Goal: Information Seeking & Learning: Understand process/instructions

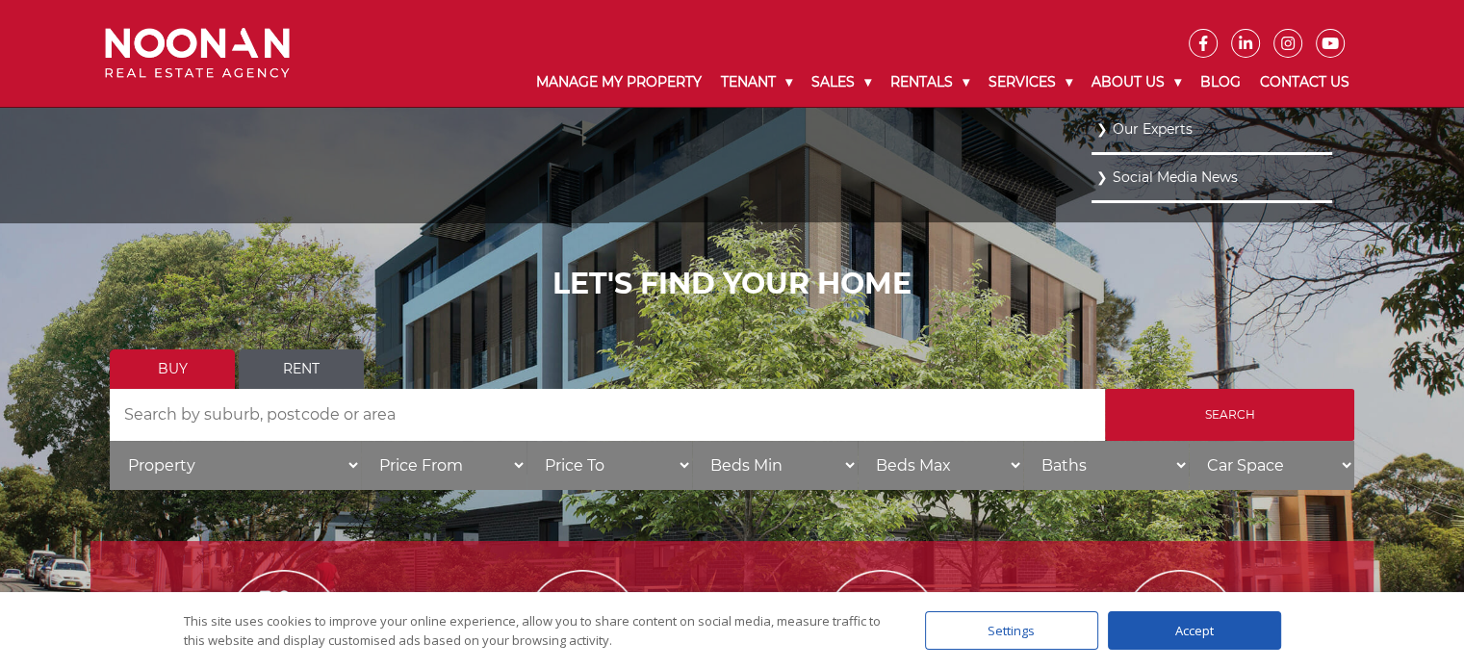
click at [1141, 134] on link "Our Experts" at bounding box center [1211, 129] width 231 height 26
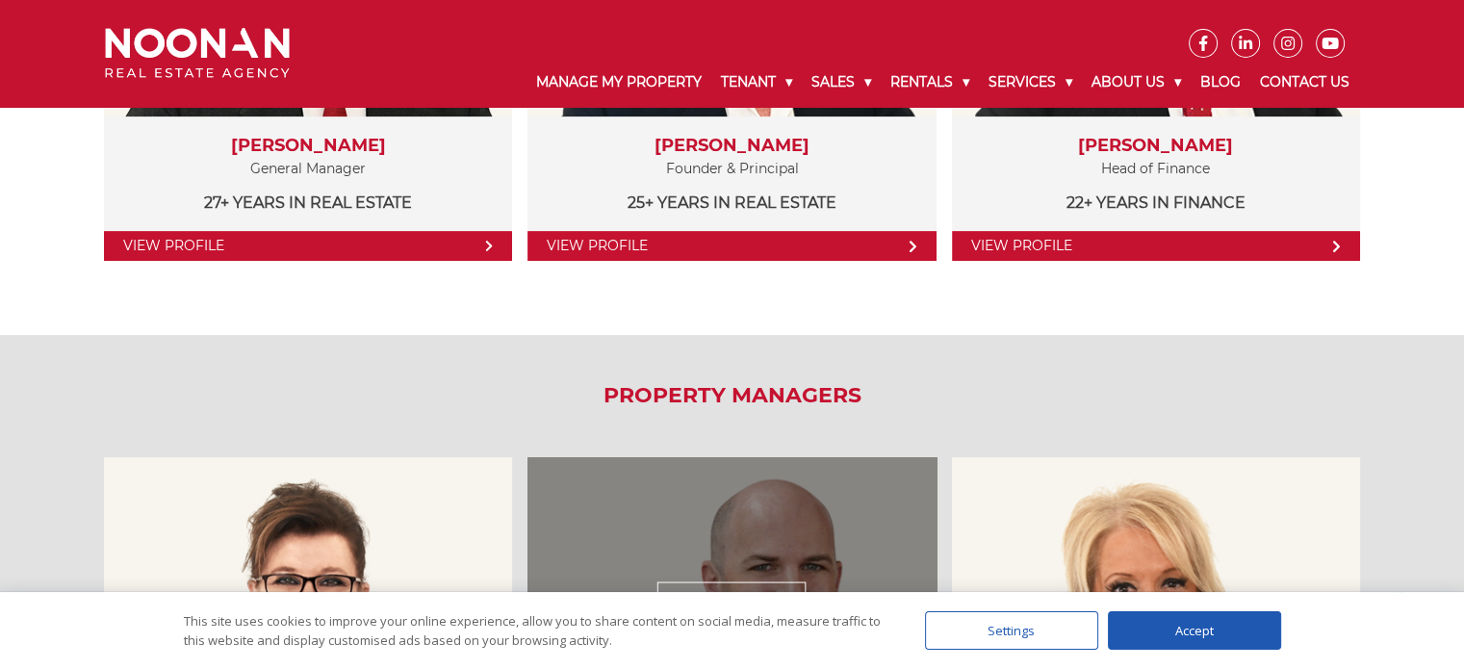
scroll to position [385, 0]
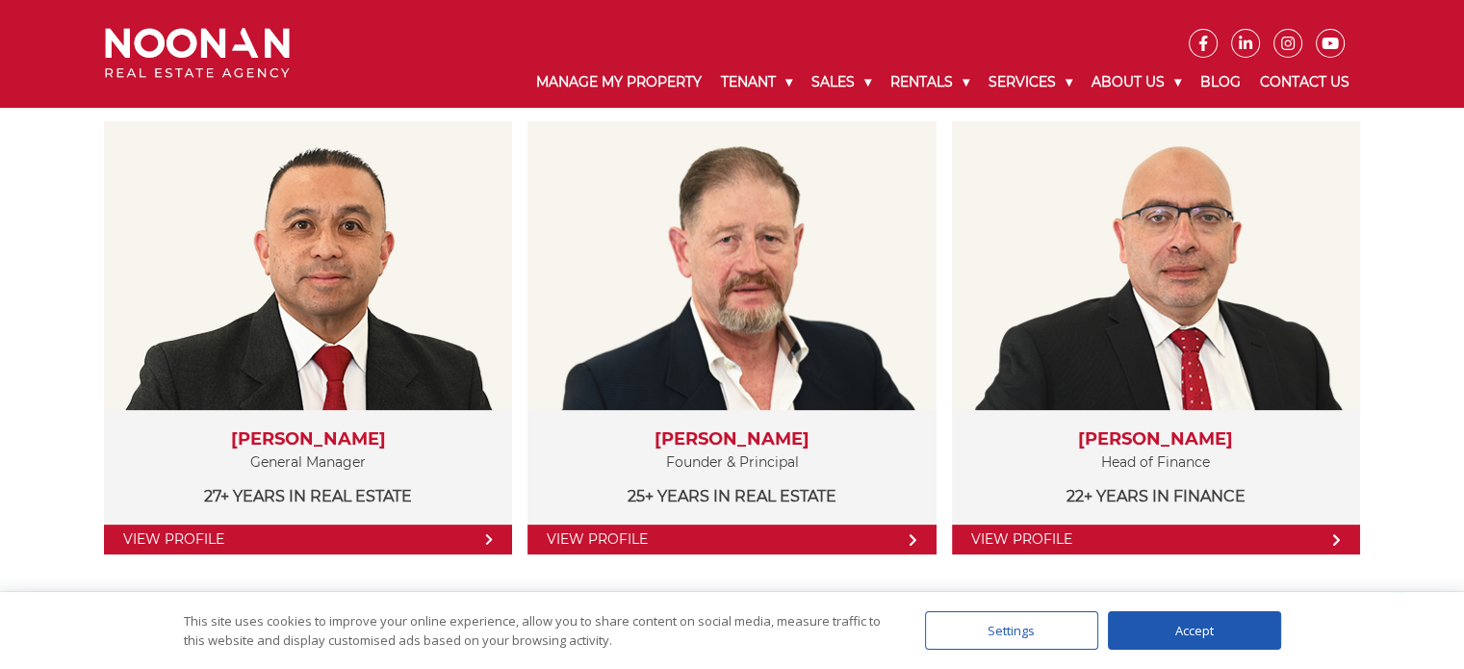
drag, startPoint x: 397, startPoint y: 300, endPoint x: 0, endPoint y: 248, distance: 399.9
click at [0, 248] on div "The Core Team View Profile Martin Reyes General Manager 27+ years in Real Estat…" at bounding box center [732, 314] width 1464 height 628
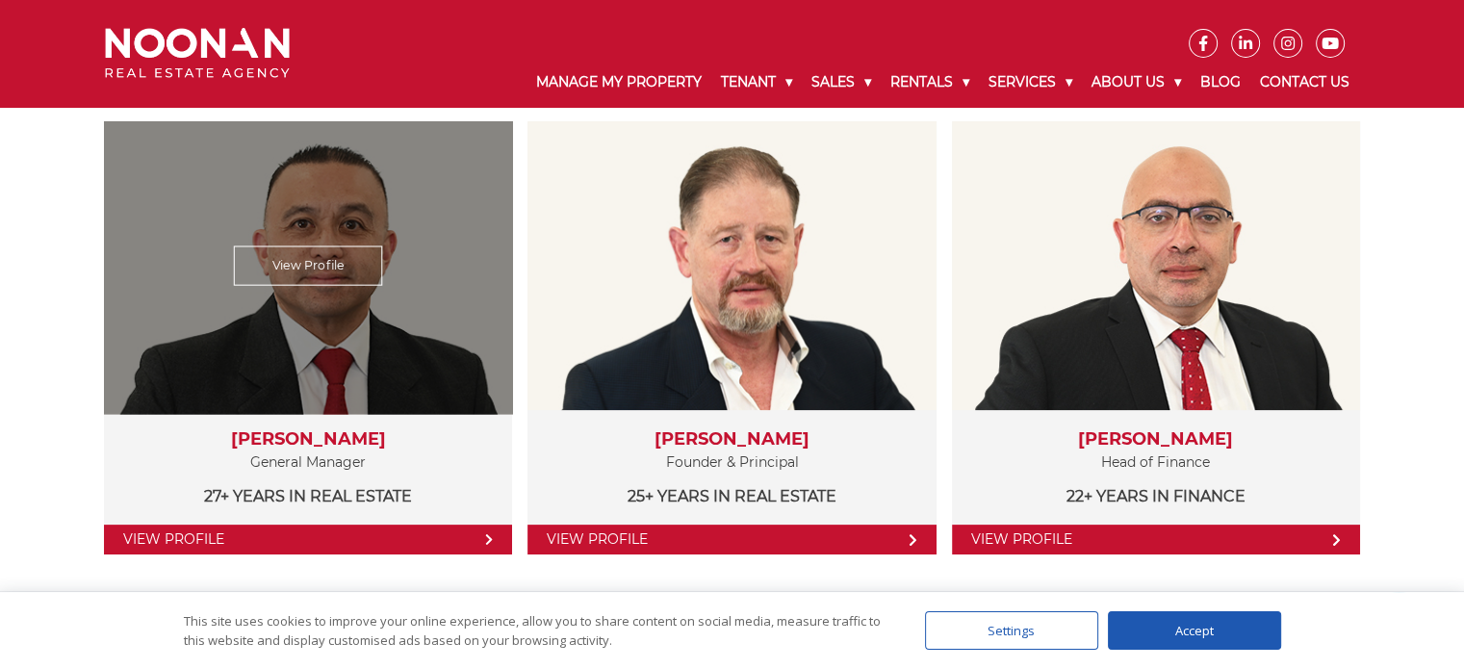
click at [278, 269] on link "View Profile" at bounding box center [308, 265] width 148 height 39
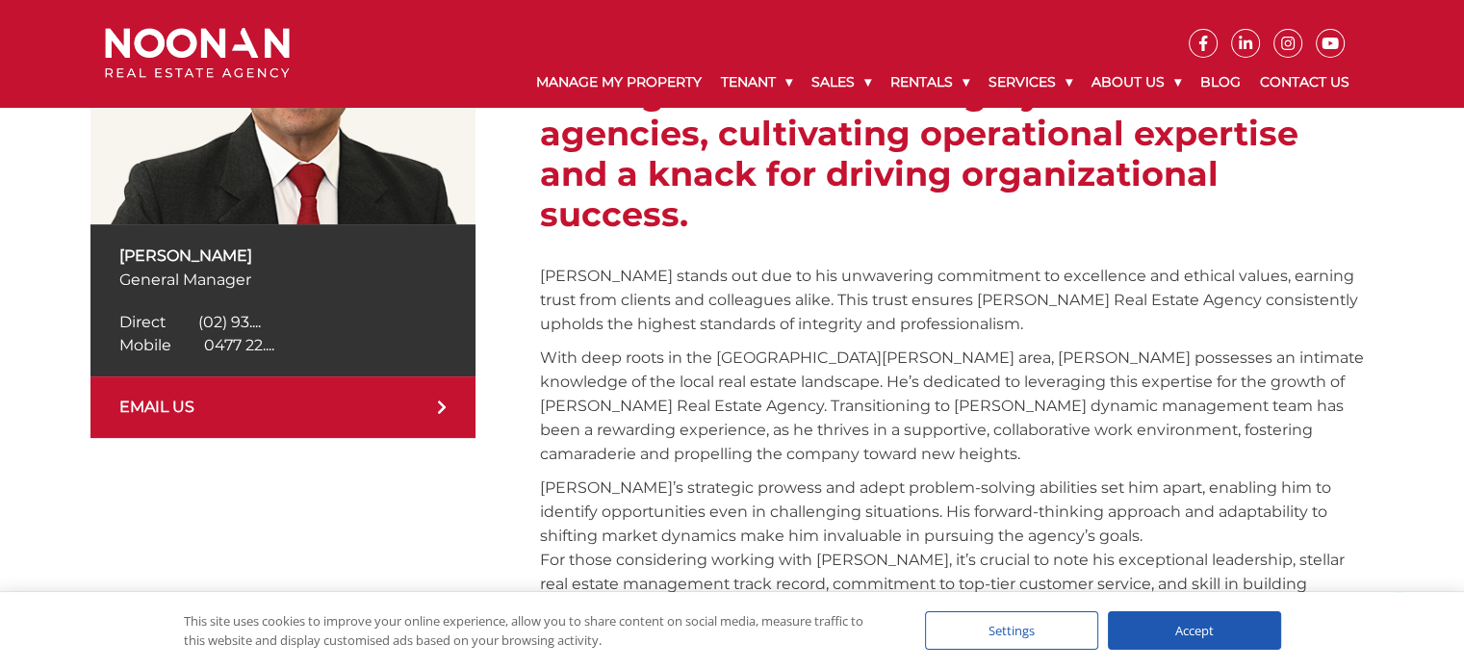
scroll to position [577, 0]
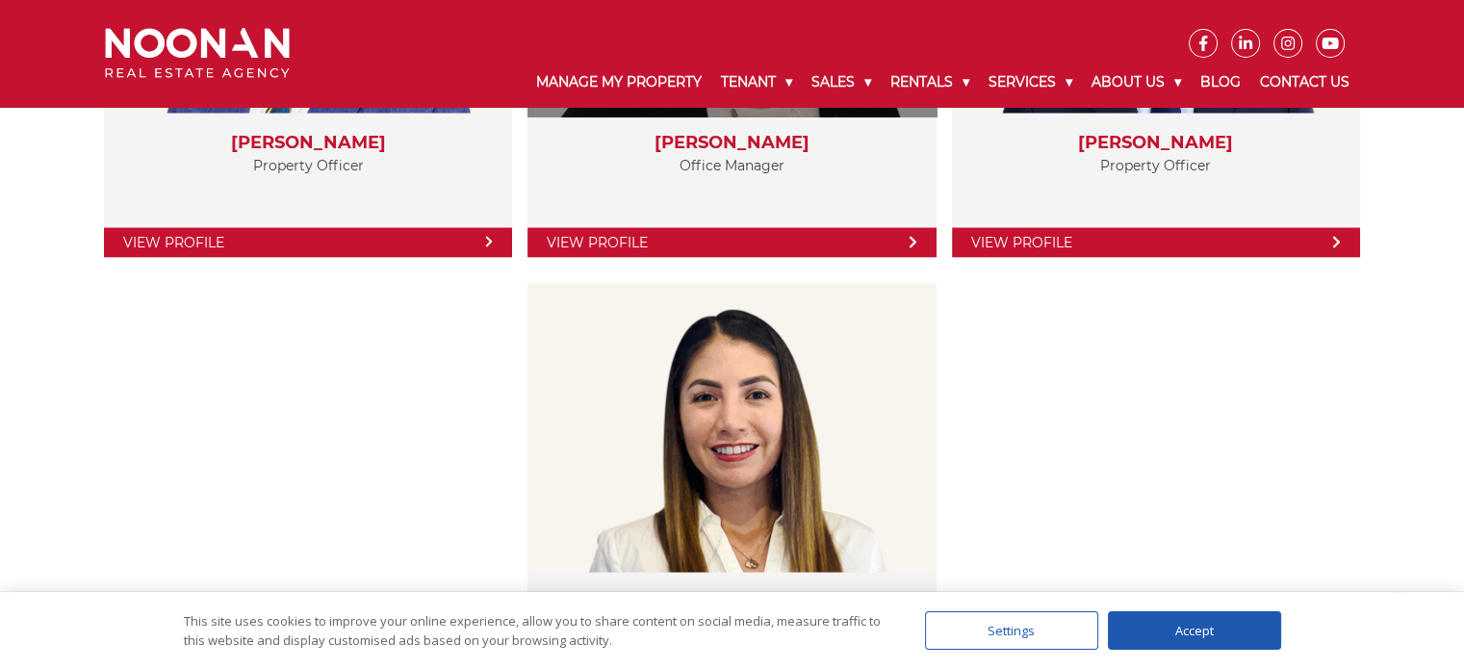
scroll to position [3850, 0]
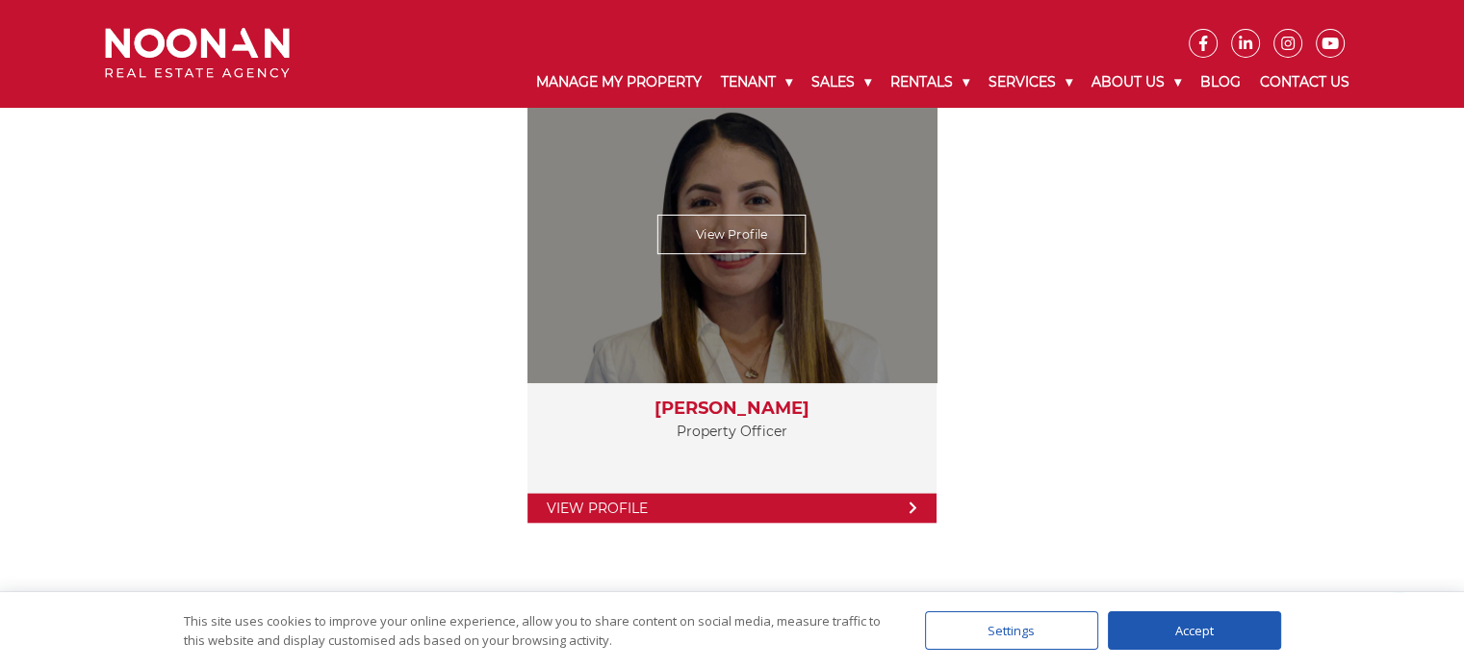
click at [766, 239] on link "View Profile" at bounding box center [731, 234] width 149 height 39
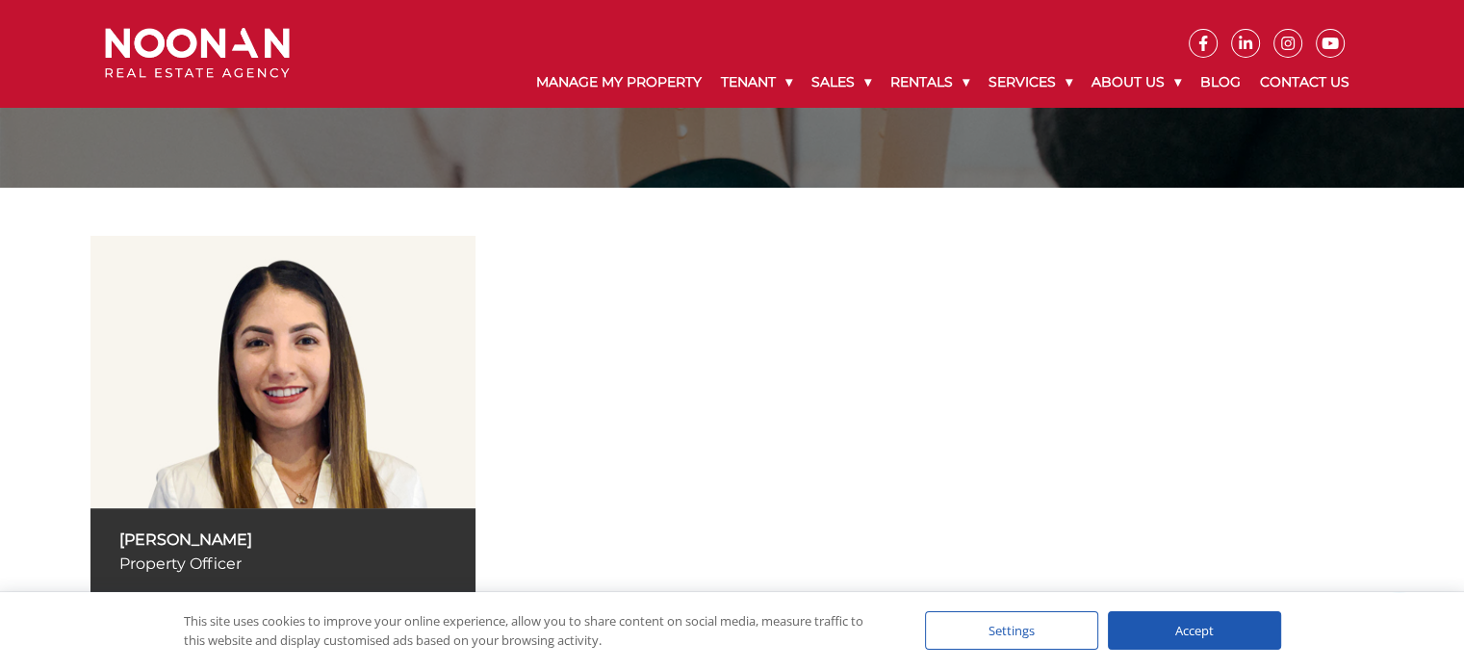
scroll to position [192, 0]
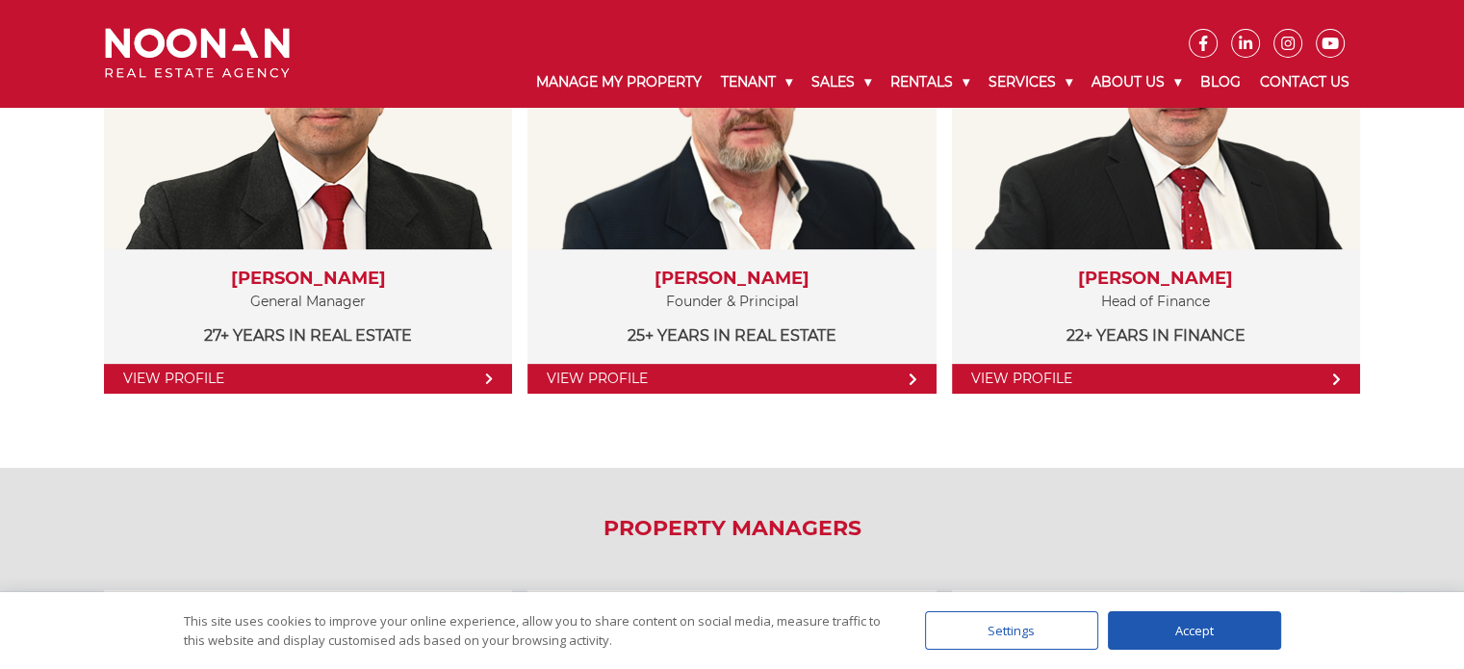
scroll to position [5488, 0]
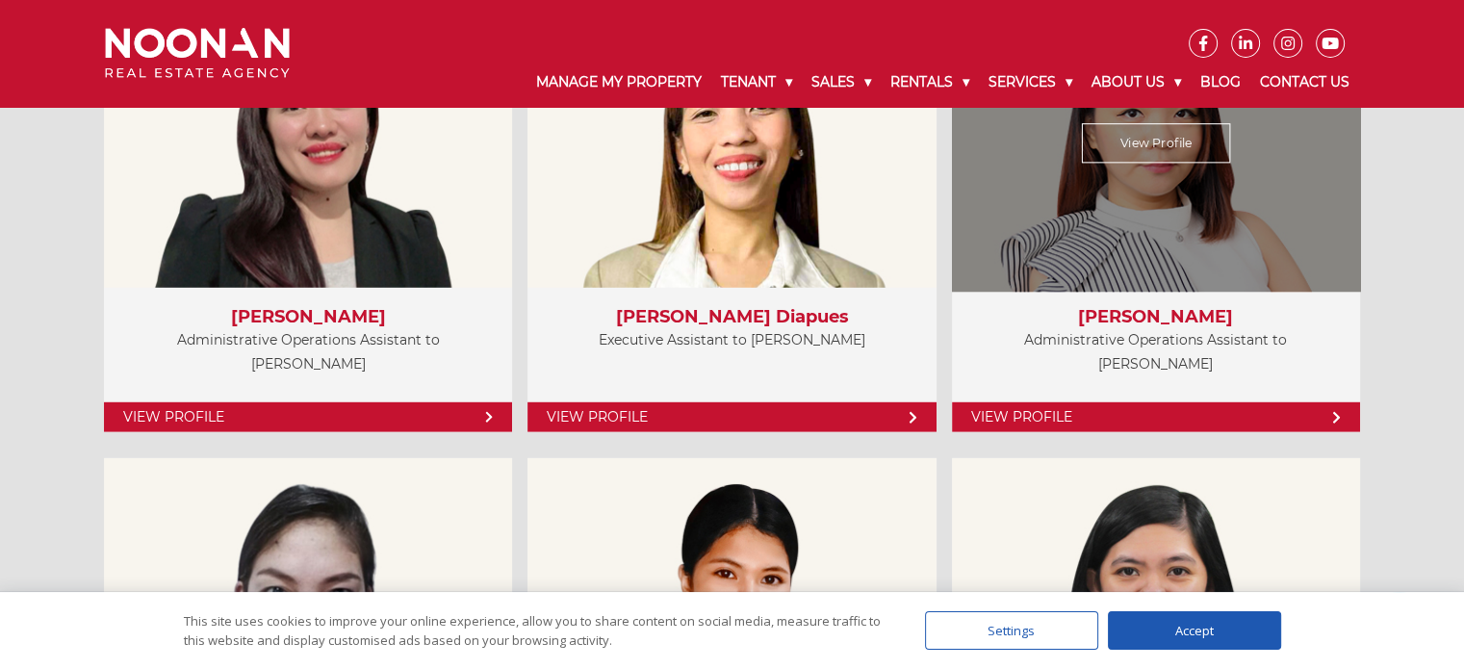
click at [1209, 155] on link "View Profile" at bounding box center [1156, 143] width 149 height 39
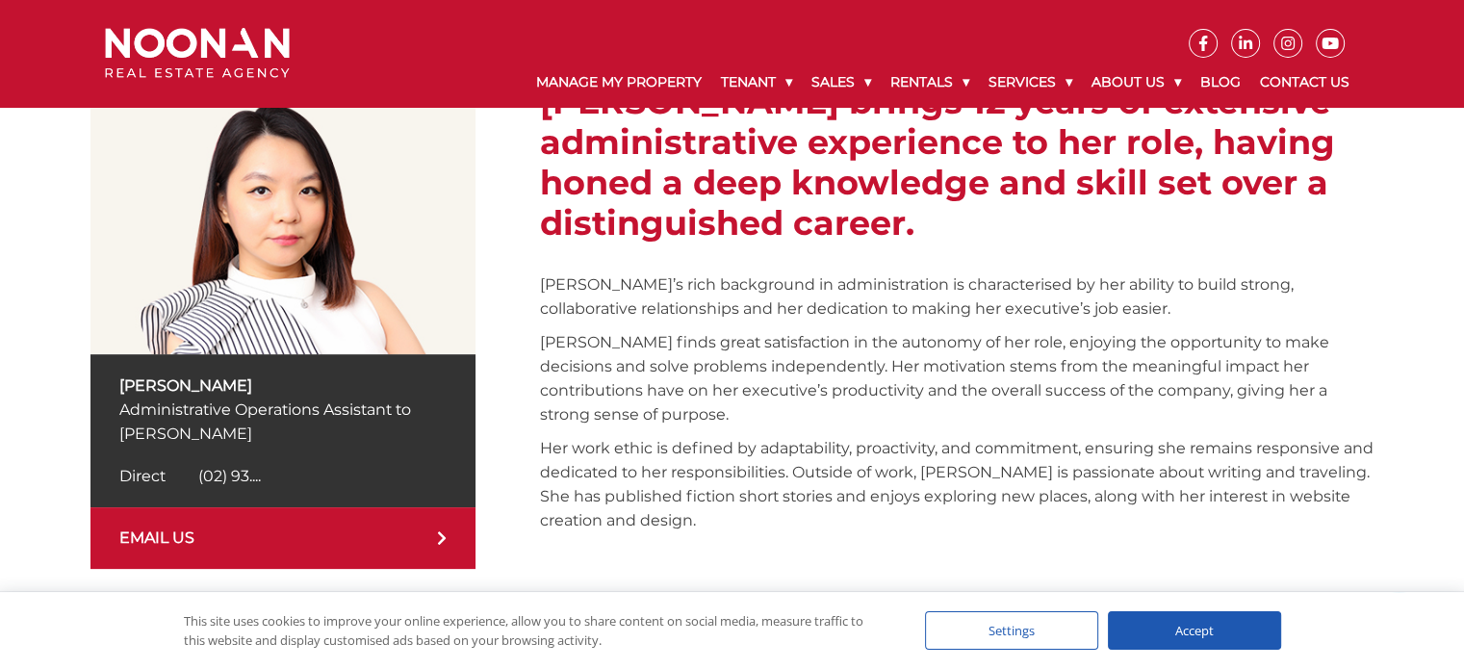
scroll to position [385, 0]
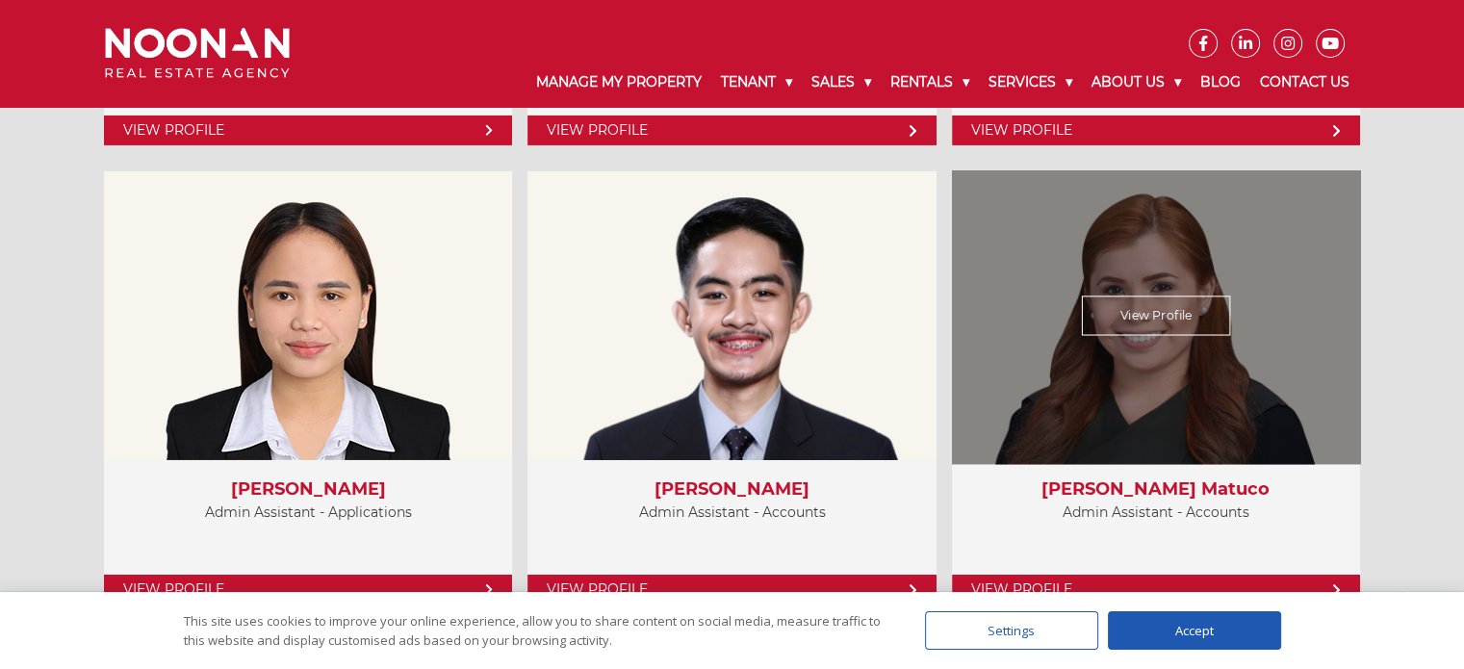
scroll to position [6739, 0]
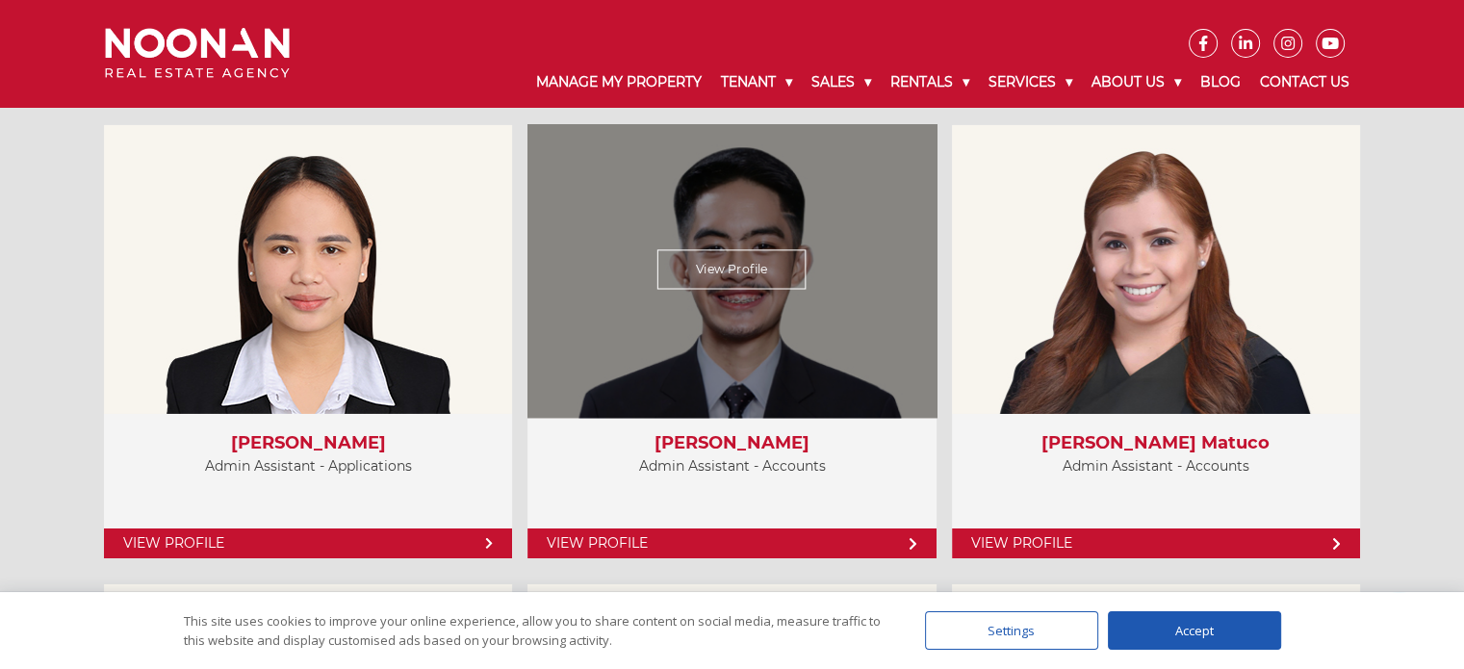
click at [774, 296] on div "View Profile" at bounding box center [732, 269] width 421 height 297
click at [730, 266] on link "View Profile" at bounding box center [731, 269] width 149 height 39
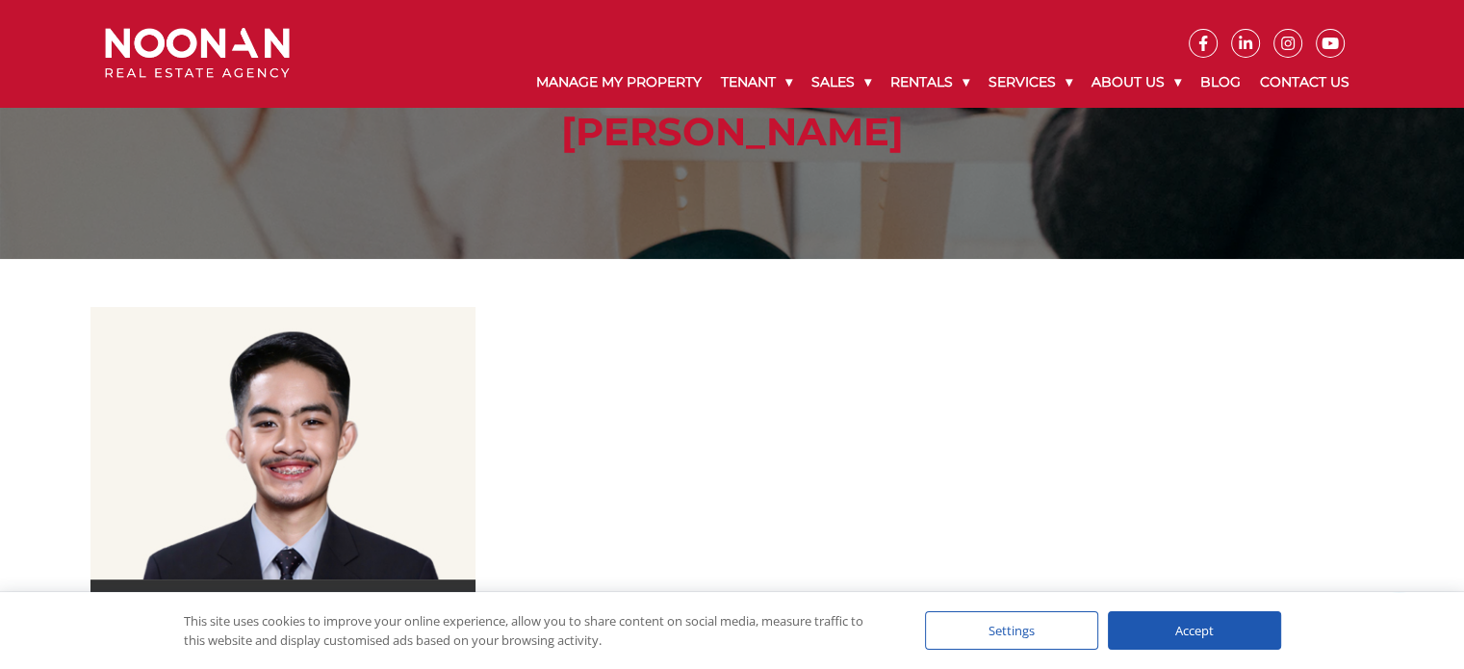
scroll to position [385, 0]
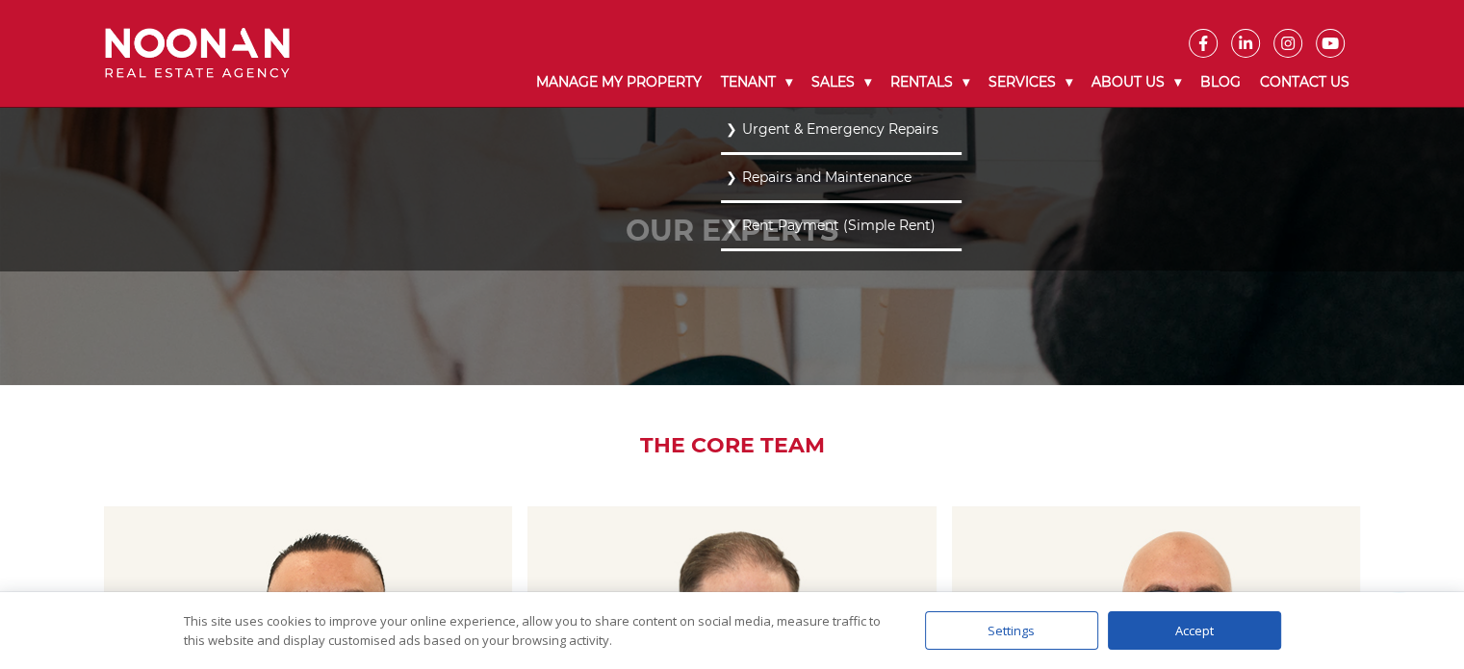
click at [744, 175] on link "Repairs and Maintenance" at bounding box center [841, 178] width 231 height 26
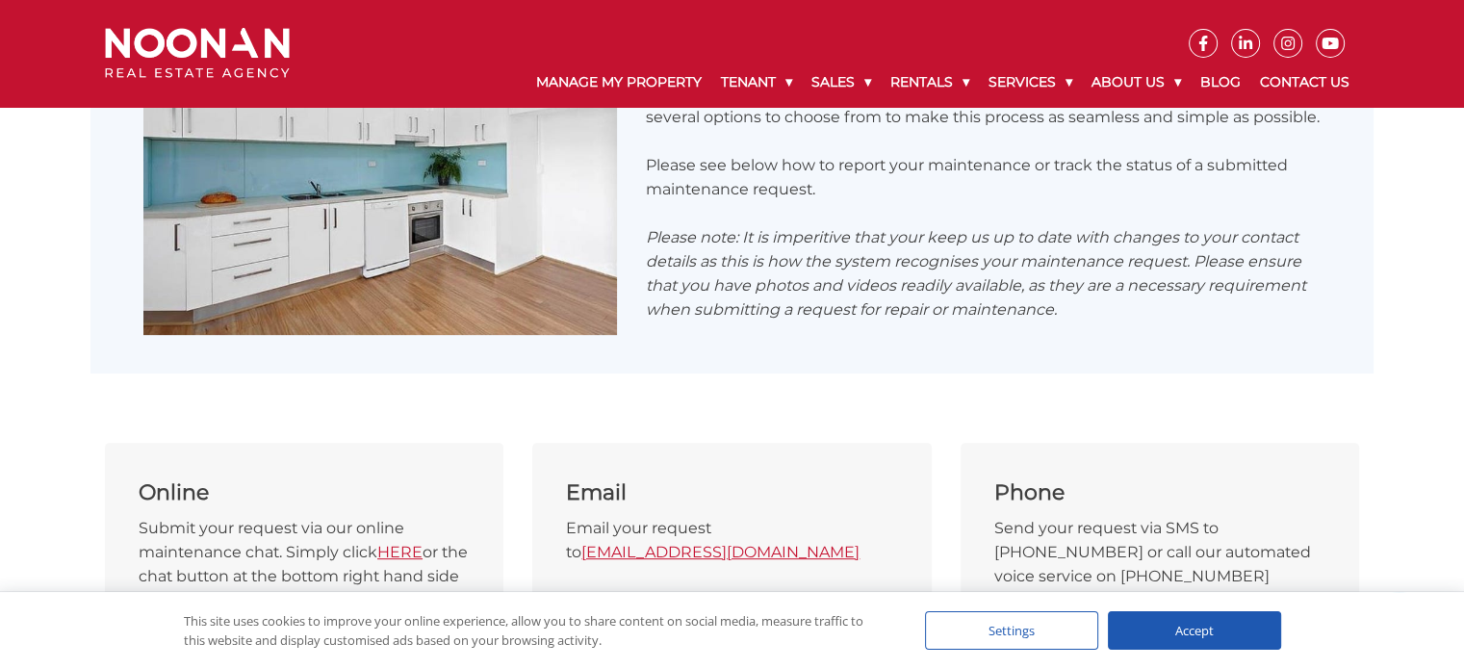
scroll to position [289, 0]
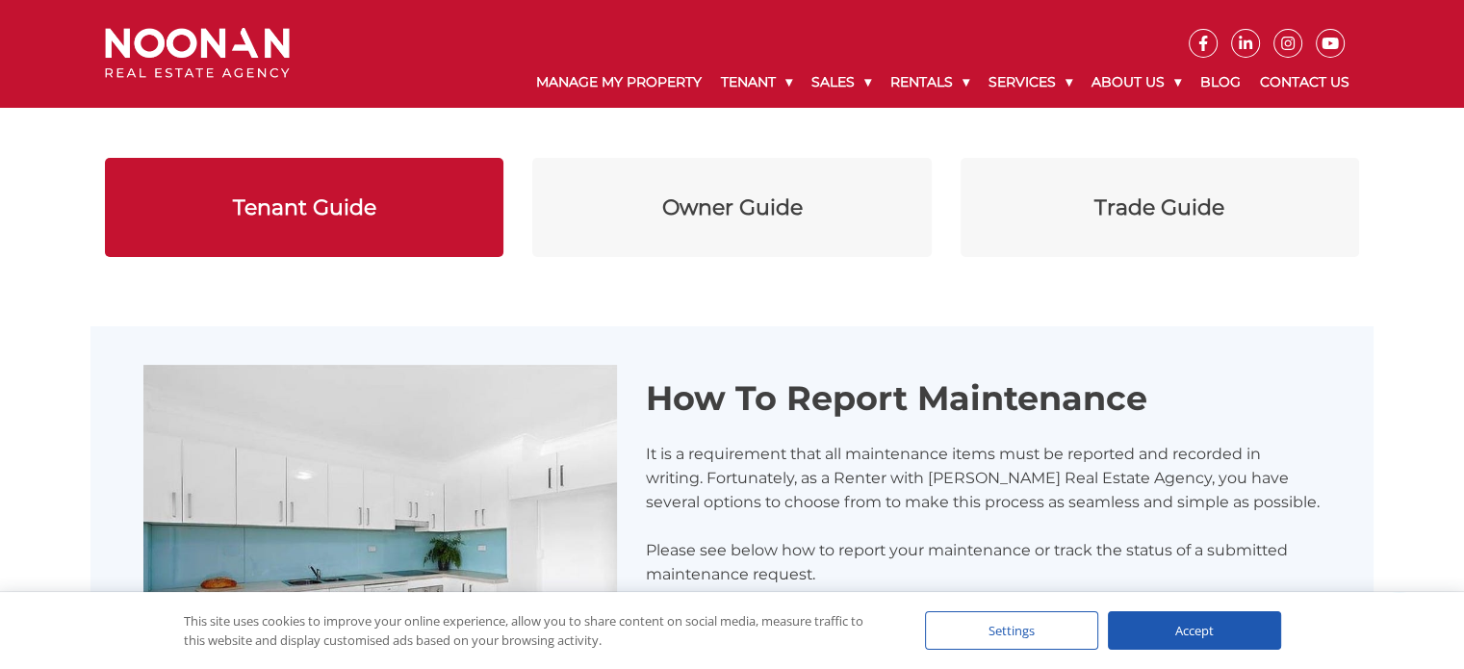
click at [328, 218] on div "Tenant Guide" at bounding box center [304, 208] width 143 height 32
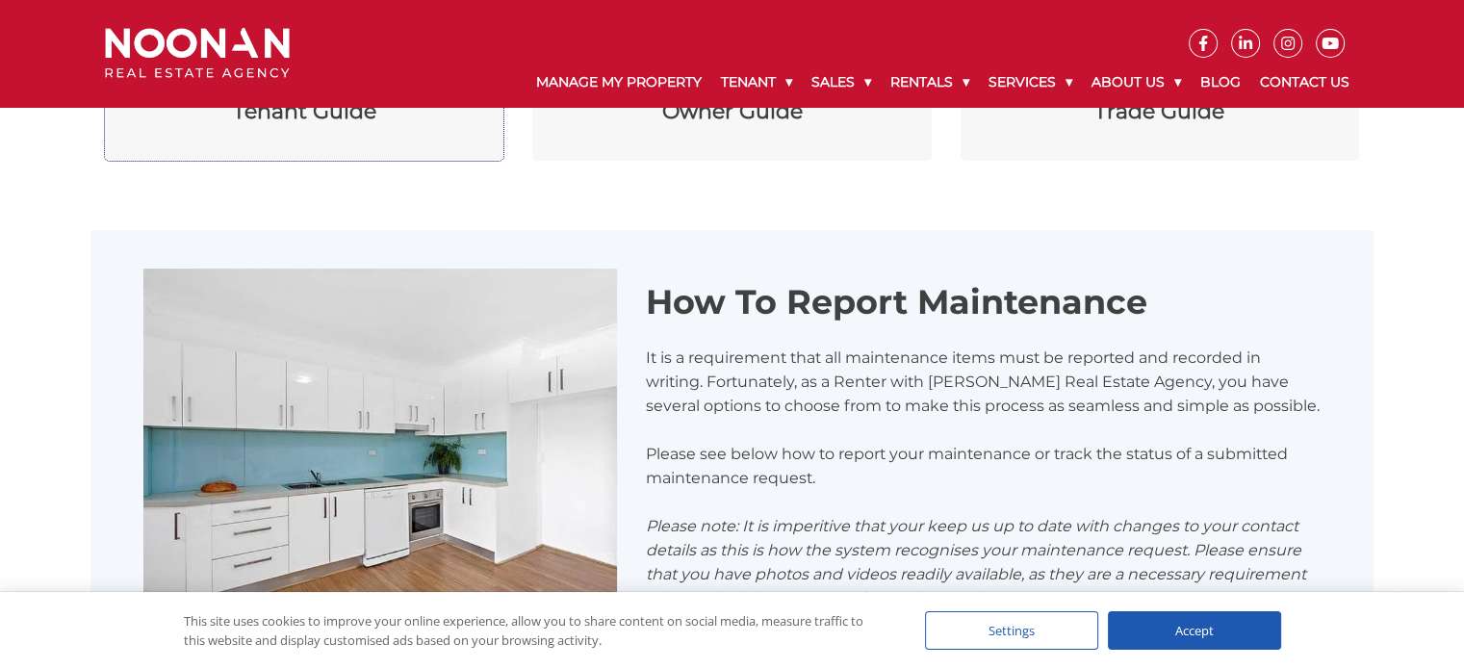
scroll to position [481, 0]
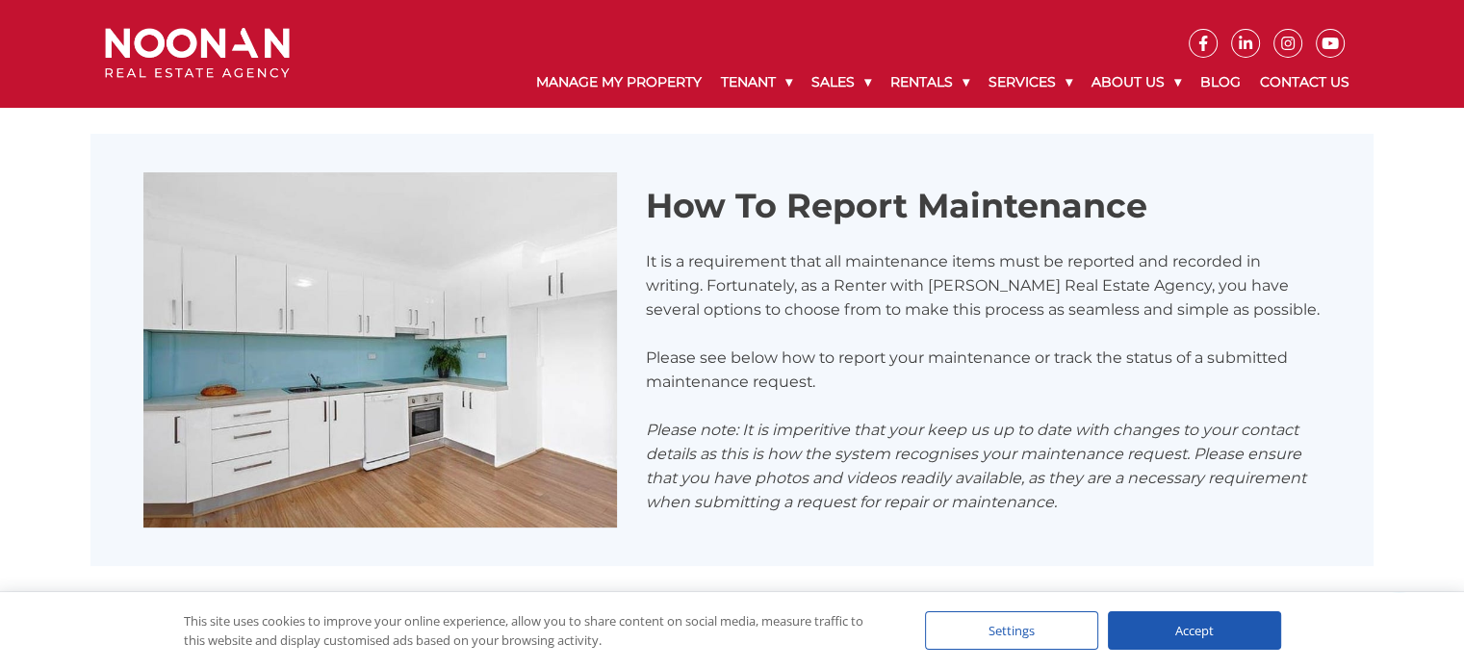
click at [1050, 310] on p "It is a requirement that all maintenance items must be reported and recorded in…" at bounding box center [983, 285] width 675 height 72
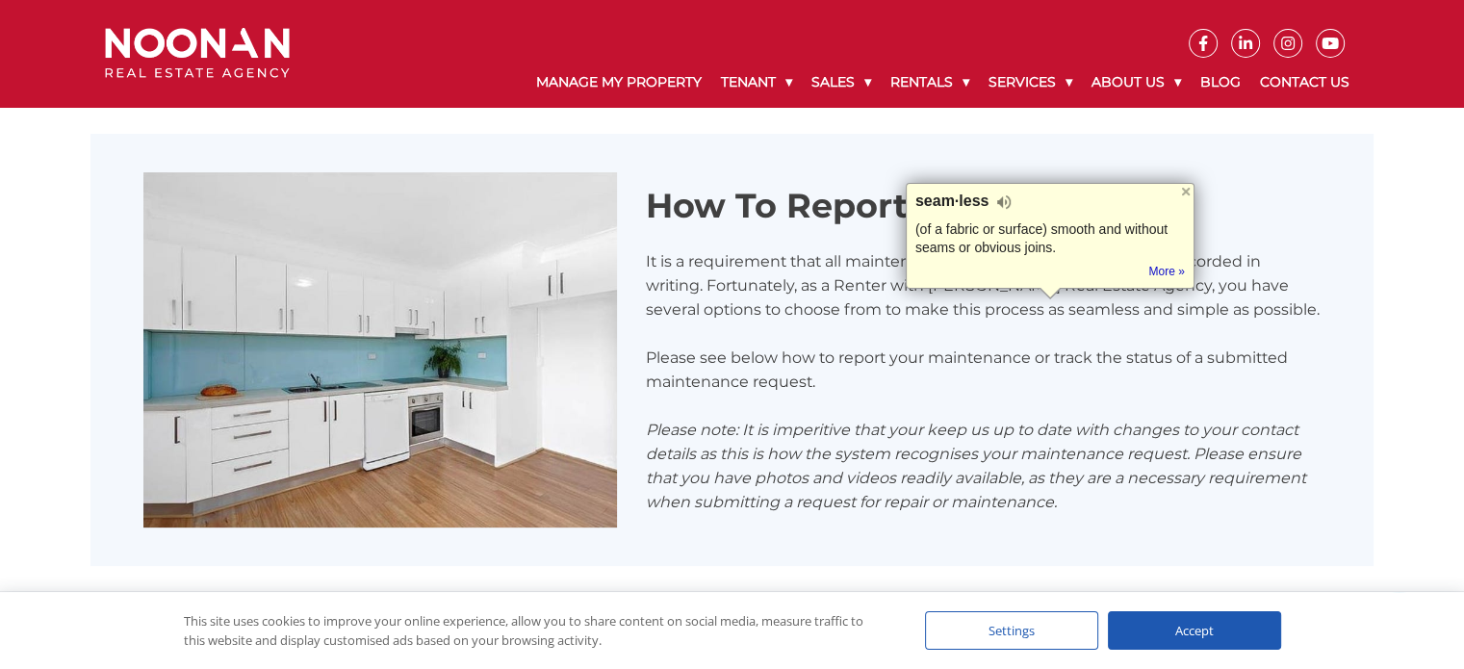
click at [1379, 328] on section "How To Report Maintenance It is a requirement that all maintenance items must b…" at bounding box center [732, 350] width 1464 height 525
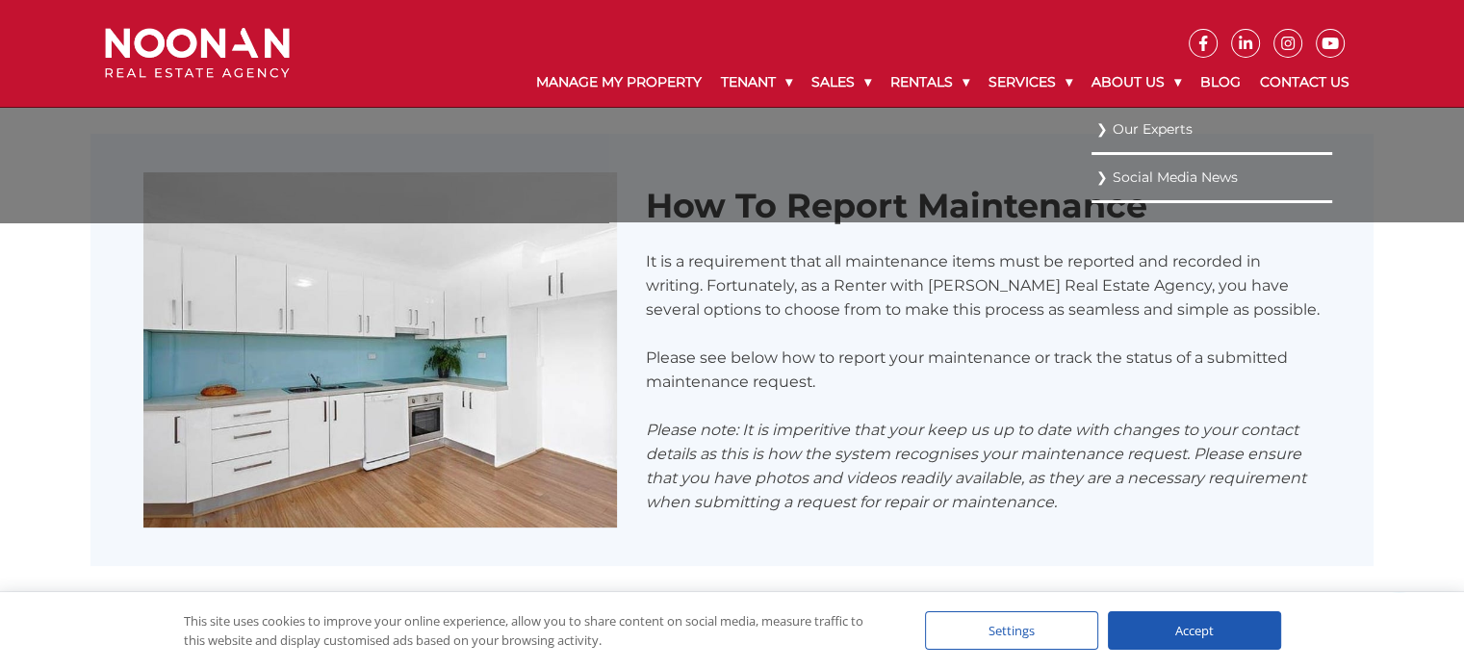
click at [1149, 134] on link "Our Experts" at bounding box center [1211, 129] width 231 height 26
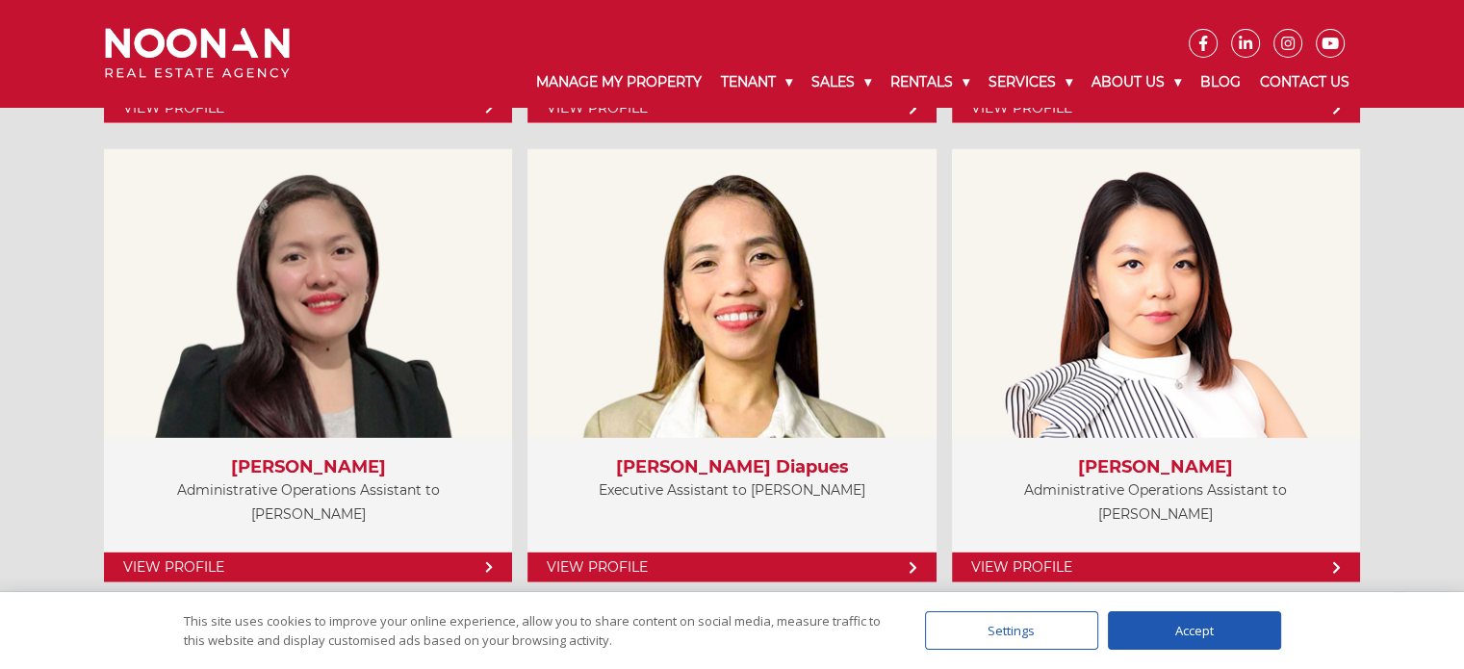
scroll to position [5370, 0]
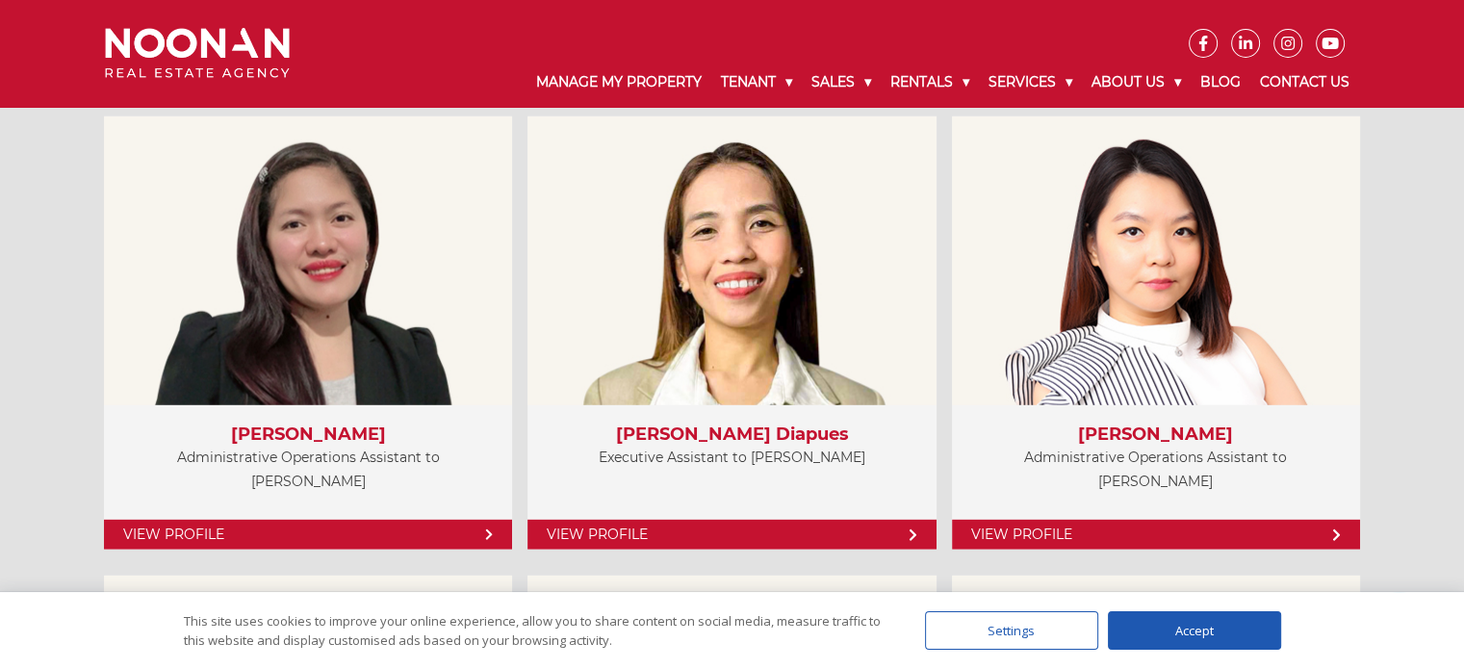
drag, startPoint x: 1477, startPoint y: 41, endPoint x: 1401, endPoint y: 352, distance: 320.0
